Goal: Task Accomplishment & Management: Use online tool/utility

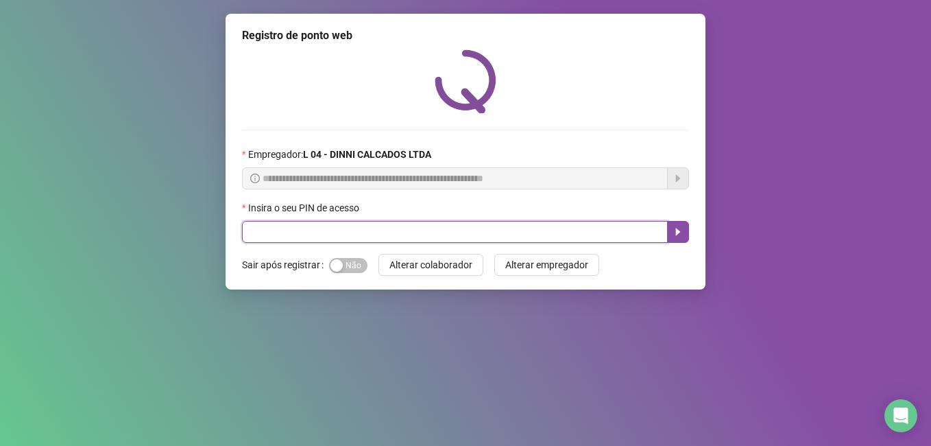
click at [353, 230] on input "text" at bounding box center [455, 232] width 426 height 22
type input "*****"
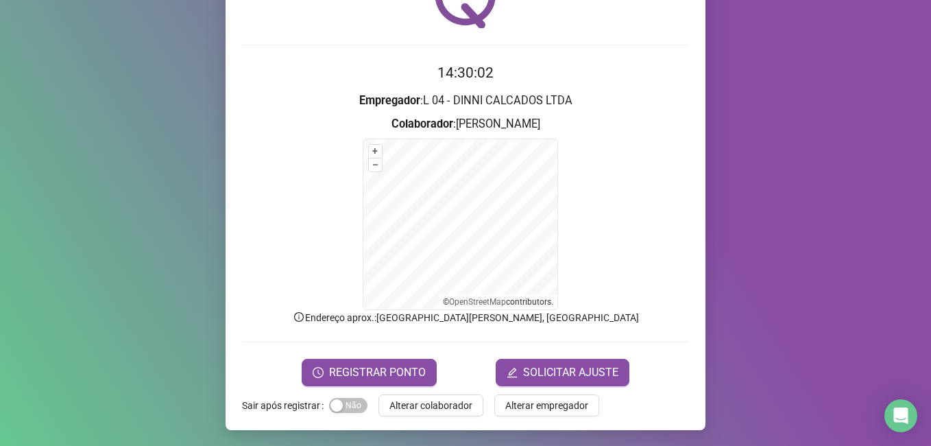
scroll to position [86, 0]
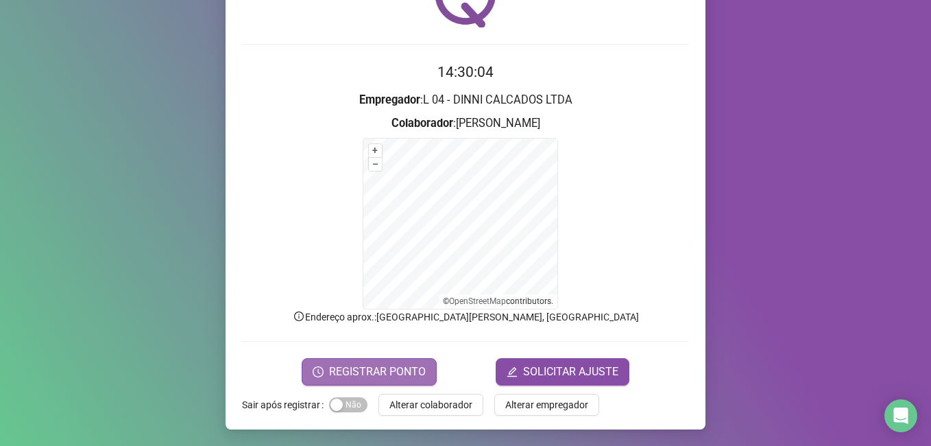
click at [374, 376] on span "REGISTRAR PONTO" at bounding box center [377, 371] width 97 height 16
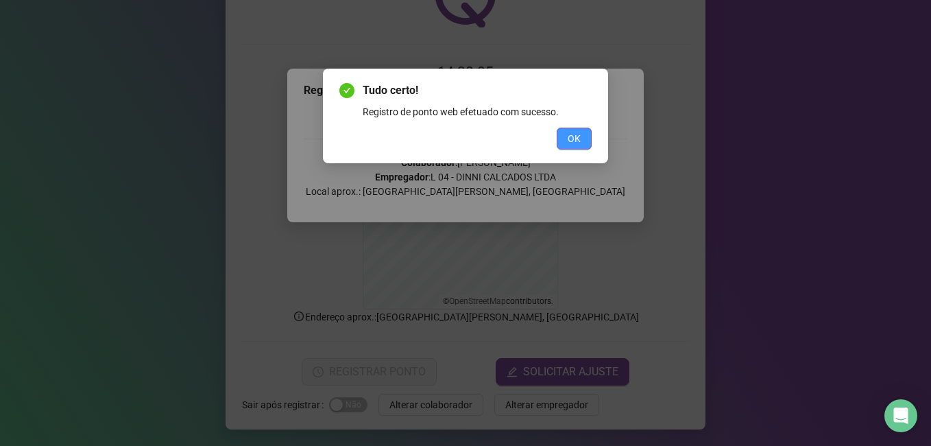
click at [573, 147] on button "OK" at bounding box center [574, 139] width 35 height 22
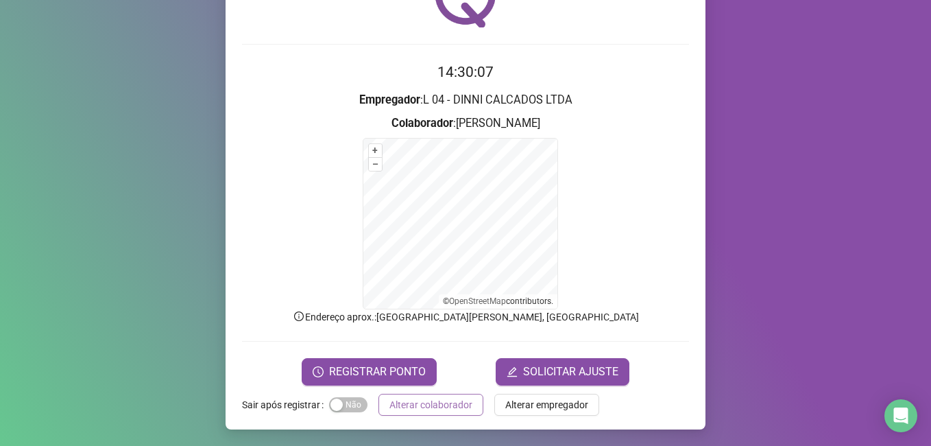
click at [461, 403] on span "Alterar colaborador" at bounding box center [430, 404] width 83 height 15
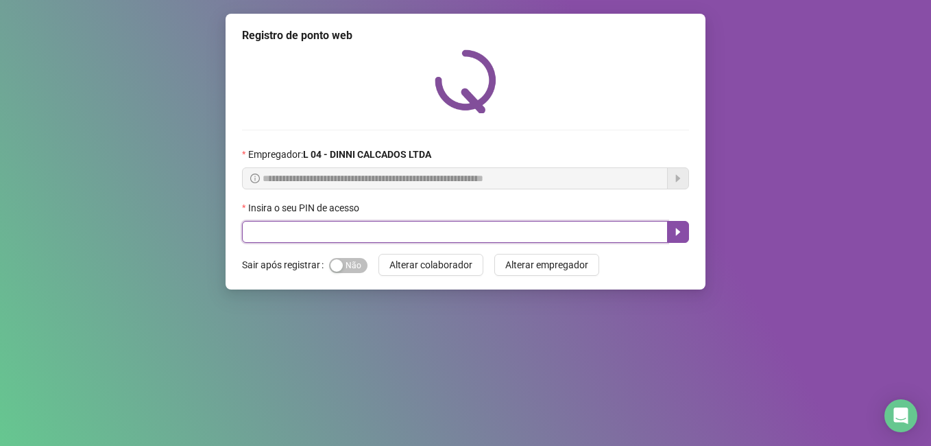
click at [386, 233] on input "text" at bounding box center [455, 232] width 426 height 22
type input "*****"
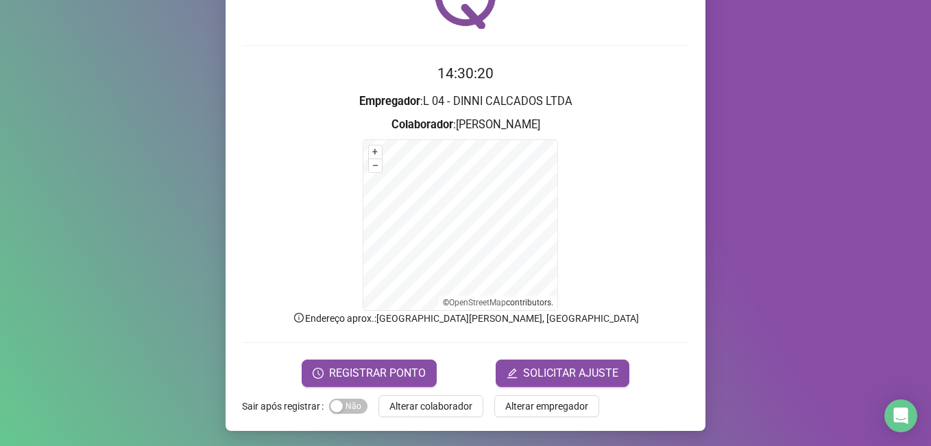
scroll to position [86, 0]
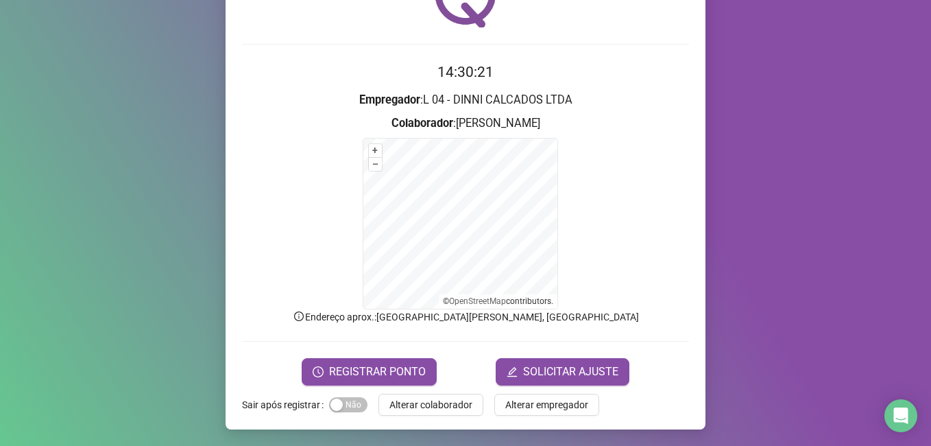
click at [356, 368] on span "REGISTRAR PONTO" at bounding box center [377, 371] width 97 height 16
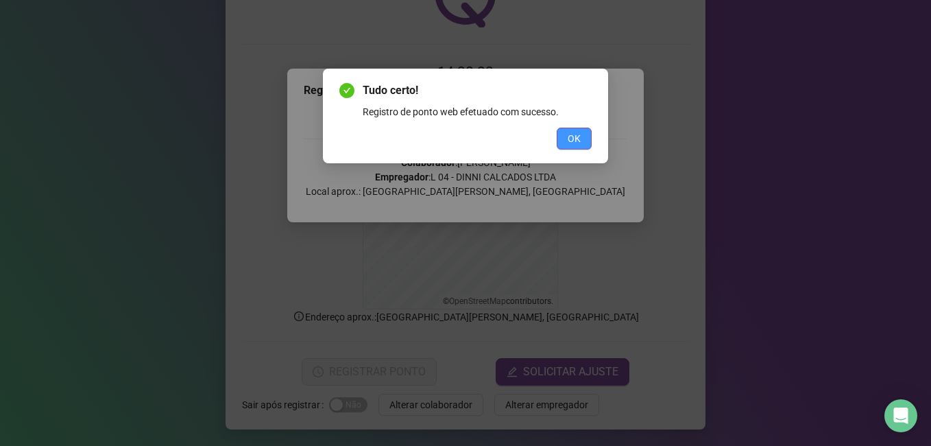
click at [579, 138] on span "OK" at bounding box center [574, 138] width 13 height 15
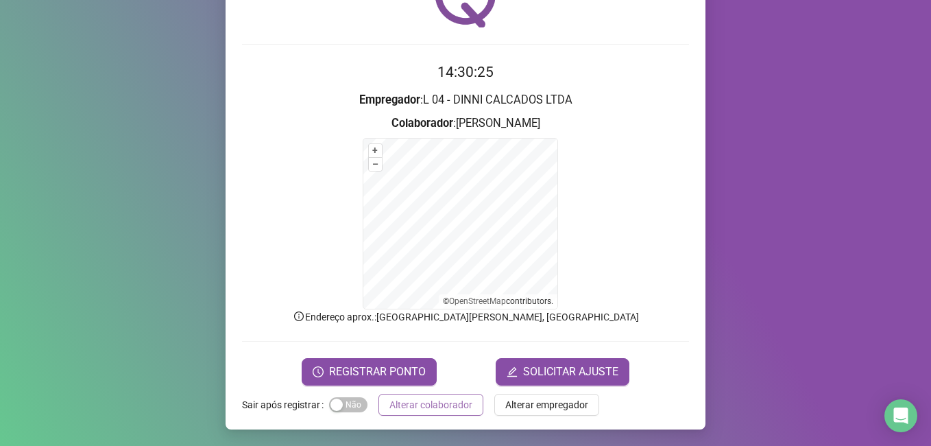
click at [442, 399] on span "Alterar colaborador" at bounding box center [430, 404] width 83 height 15
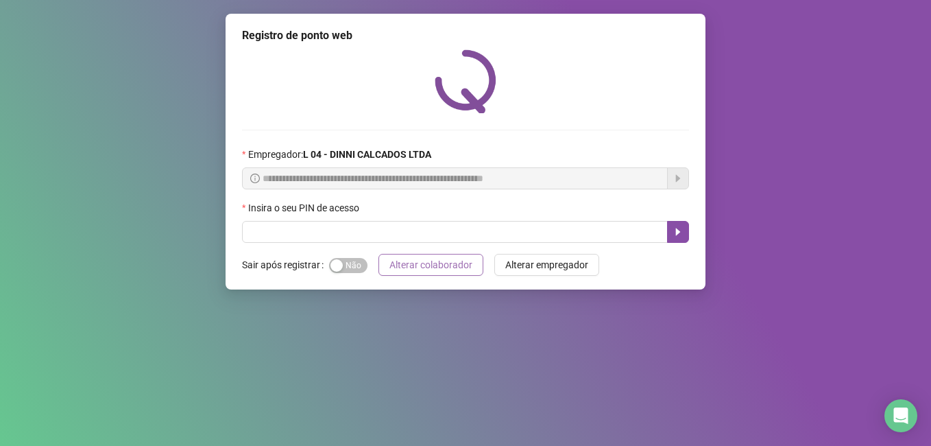
scroll to position [0, 0]
click at [409, 229] on input "text" at bounding box center [455, 232] width 426 height 22
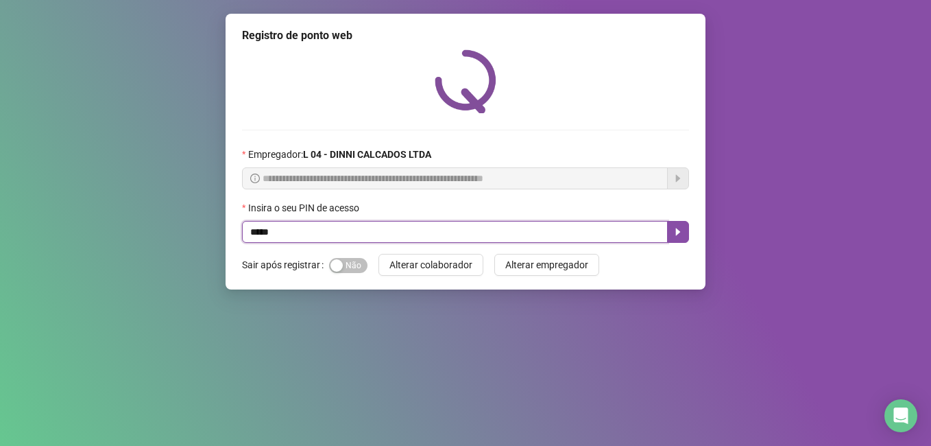
type input "*****"
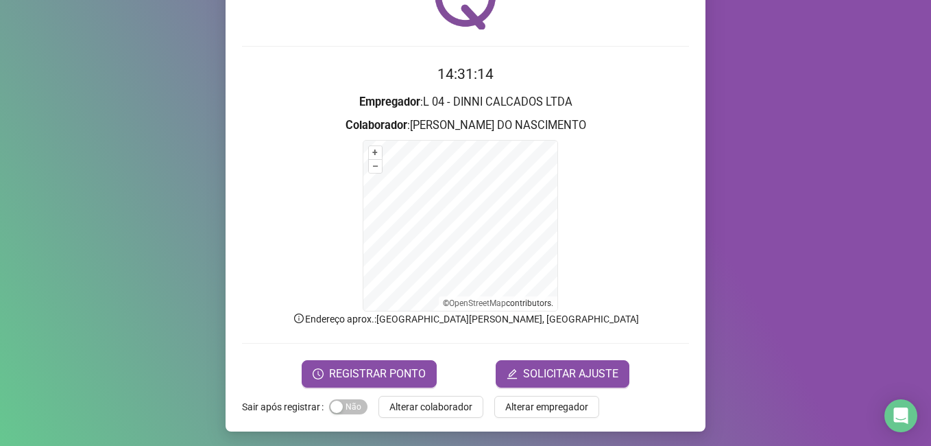
scroll to position [86, 0]
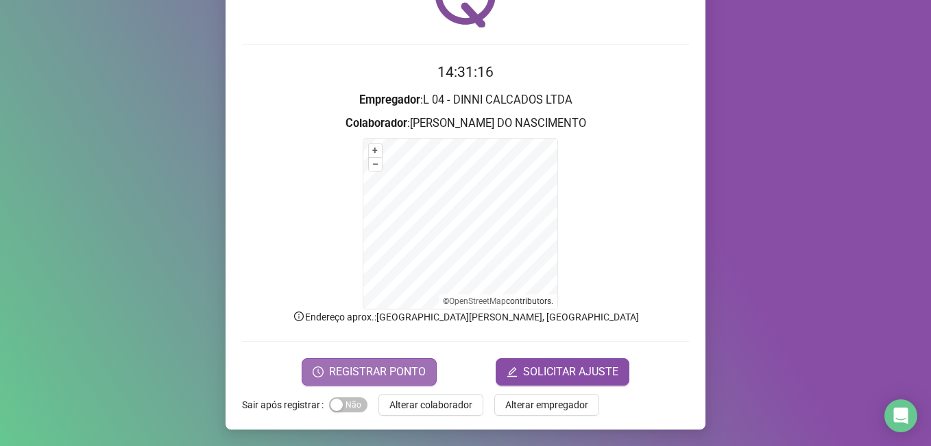
click at [356, 367] on span "REGISTRAR PONTO" at bounding box center [377, 371] width 97 height 16
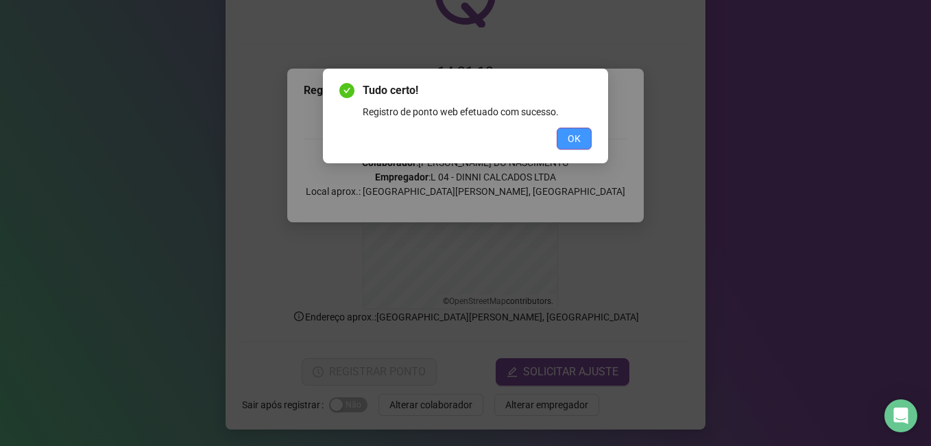
click at [582, 141] on button "OK" at bounding box center [574, 139] width 35 height 22
